Goal: Check status

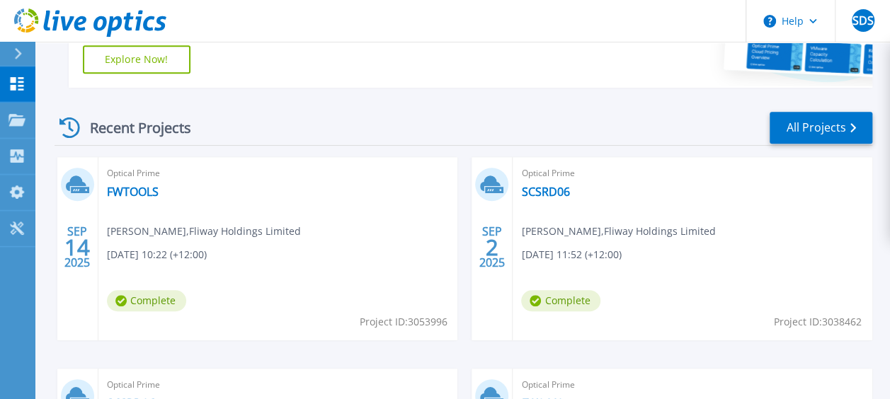
scroll to position [344, 0]
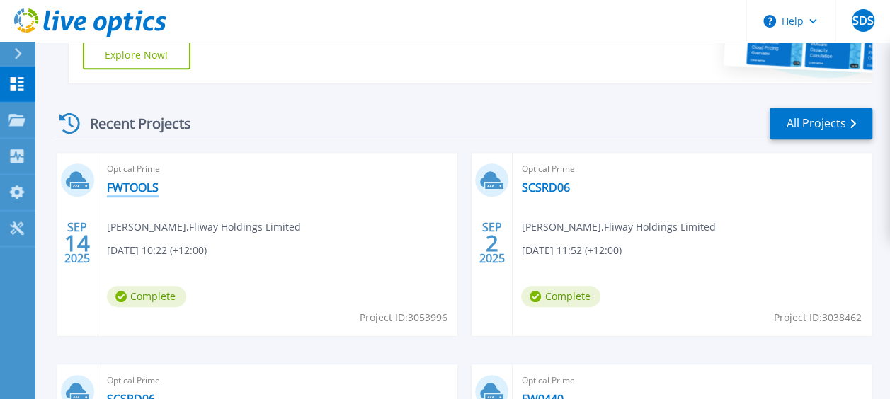
click at [129, 188] on link "FWTOOLS" at bounding box center [133, 187] width 52 height 14
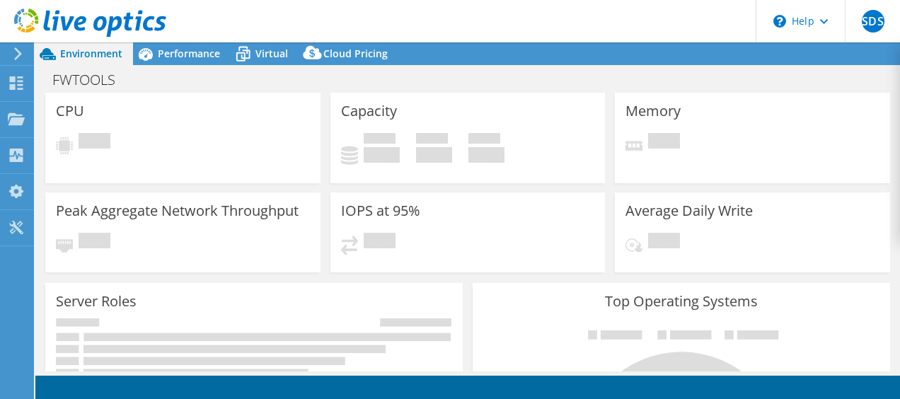
select select "USD"
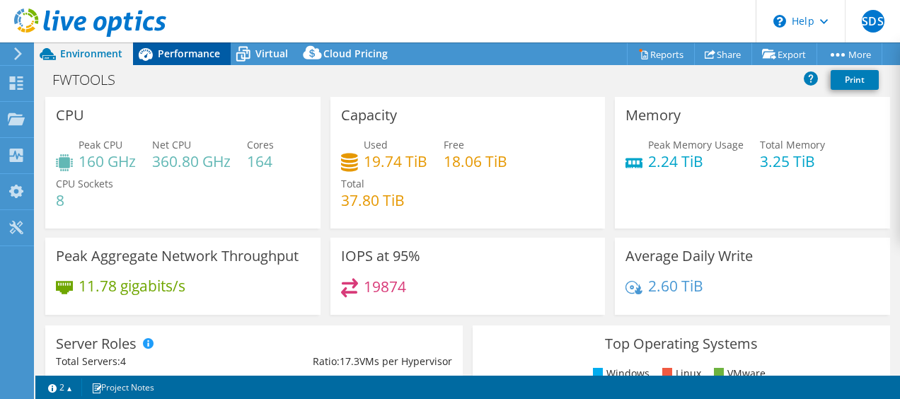
click at [183, 48] on span "Performance" at bounding box center [189, 53] width 62 height 13
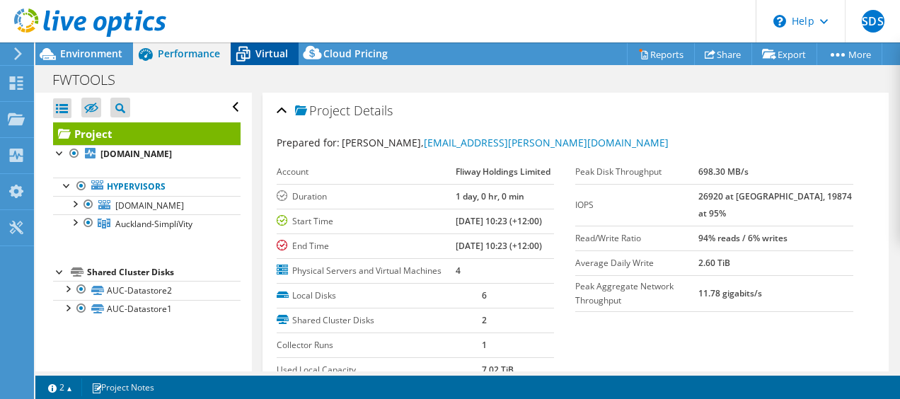
click at [263, 59] on span "Virtual" at bounding box center [272, 53] width 33 height 13
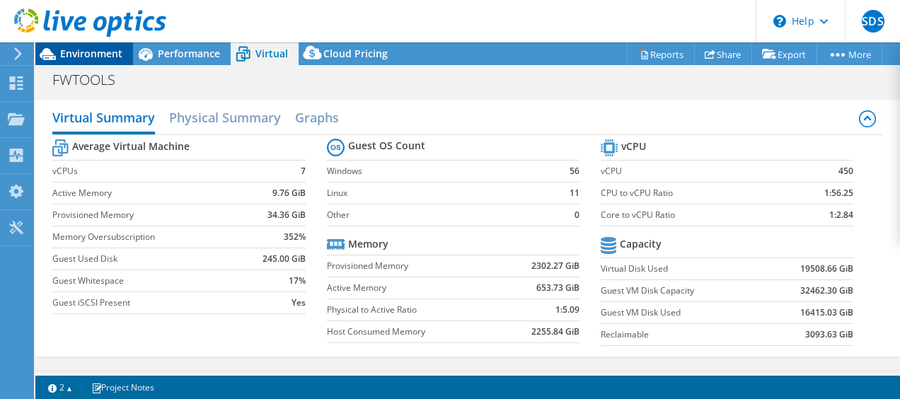
click at [81, 50] on span "Environment" at bounding box center [91, 53] width 62 height 13
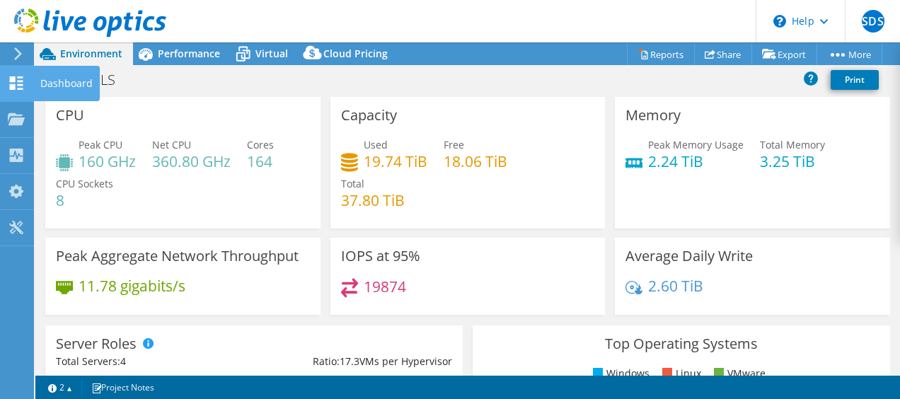
click at [17, 81] on icon at bounding box center [16, 82] width 17 height 13
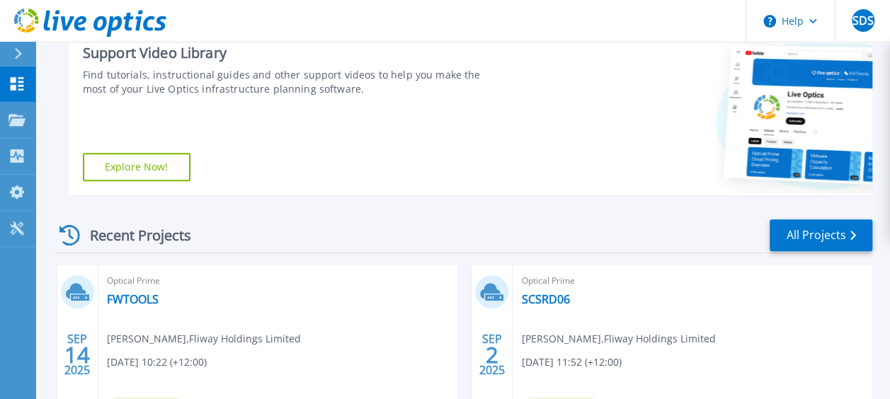
scroll to position [228, 0]
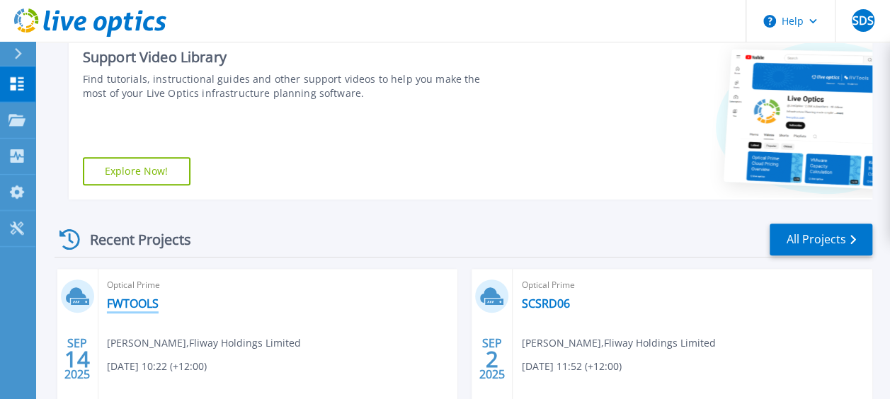
click at [119, 304] on link "FWTOOLS" at bounding box center [133, 304] width 52 height 14
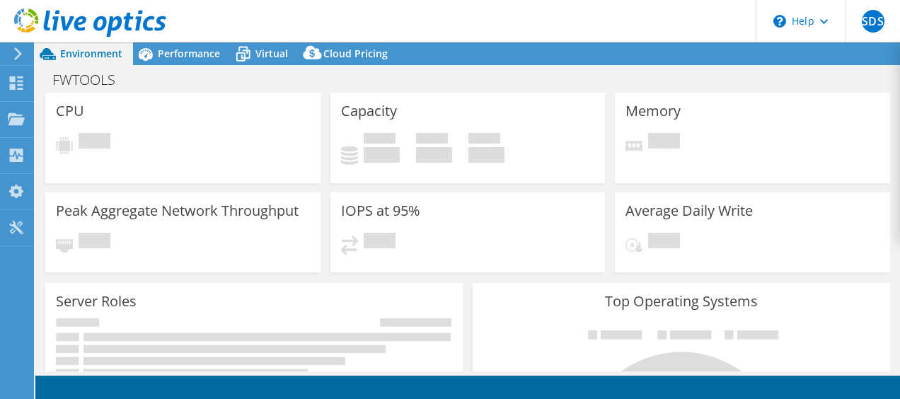
select select "USD"
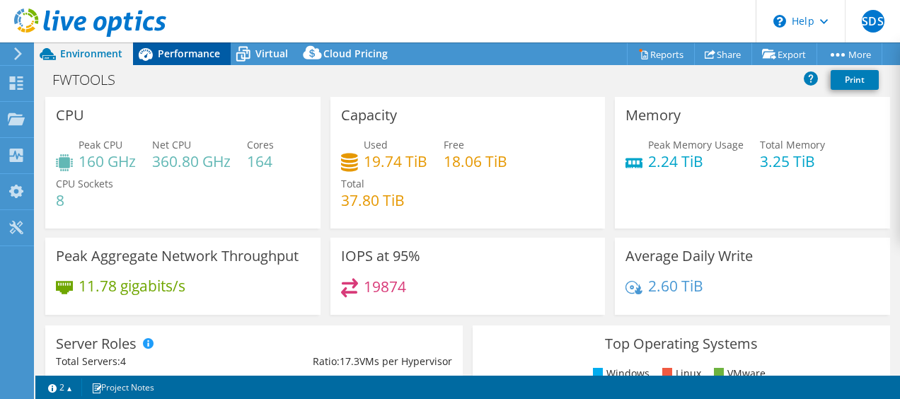
click at [181, 51] on span "Performance" at bounding box center [189, 53] width 62 height 13
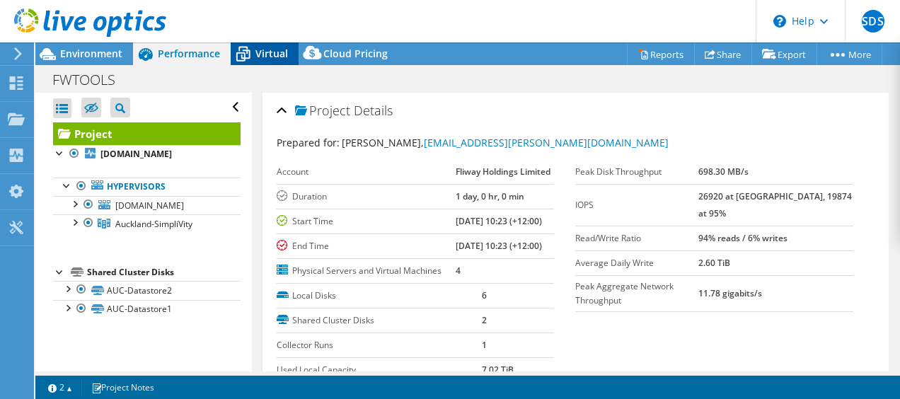
click at [269, 50] on span "Virtual" at bounding box center [272, 53] width 33 height 13
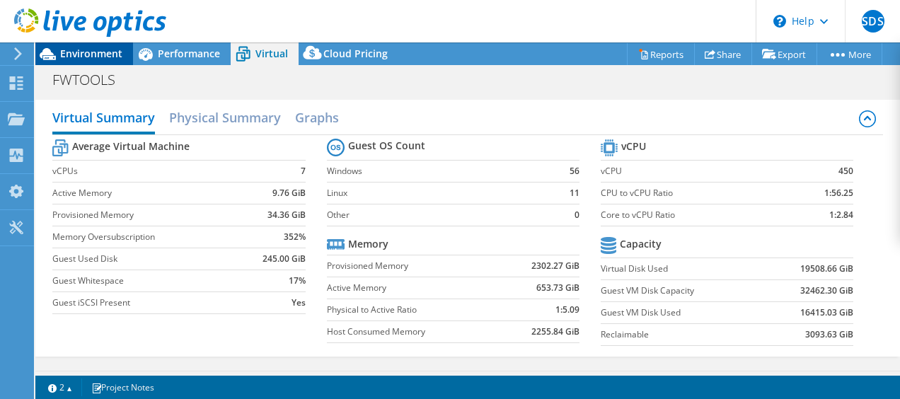
click at [91, 55] on span "Environment" at bounding box center [91, 53] width 62 height 13
